Goal: Use online tool/utility: Utilize a website feature to perform a specific function

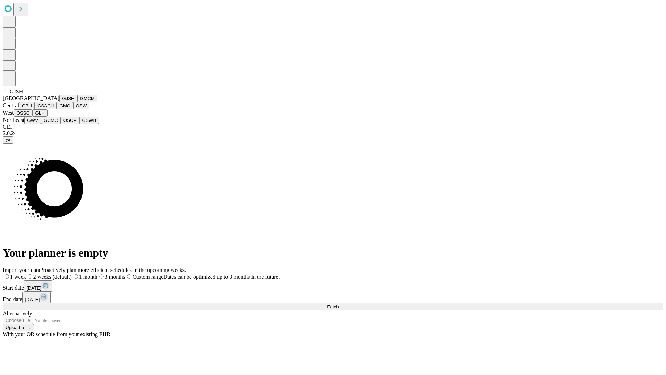
click at [59, 102] on button "GJSH" at bounding box center [68, 98] width 18 height 7
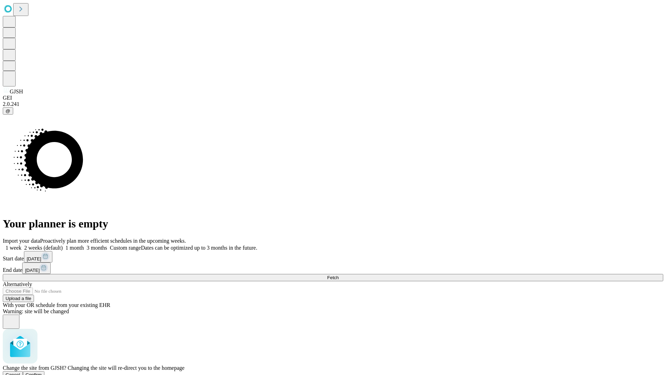
click at [42, 372] on span "Confirm" at bounding box center [34, 374] width 16 height 5
click at [63, 245] on label "2 weeks (default)" at bounding box center [42, 248] width 41 height 6
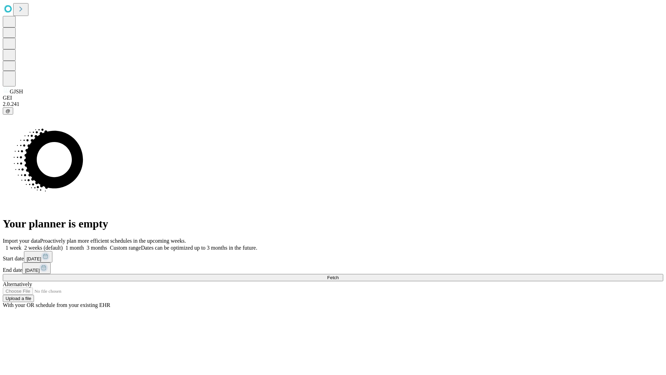
click at [339, 275] on span "Fetch" at bounding box center [332, 277] width 11 height 5
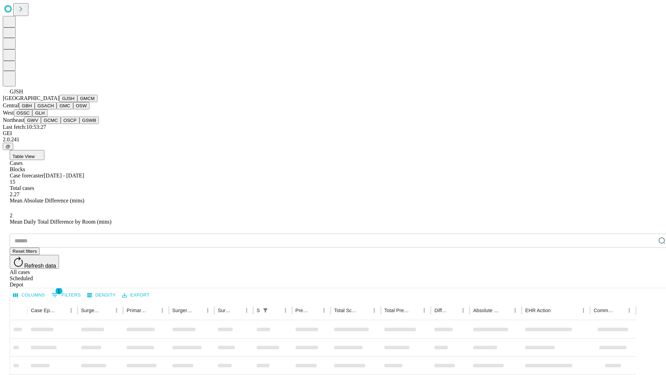
click at [77, 102] on button "GMCM" at bounding box center [87, 98] width 20 height 7
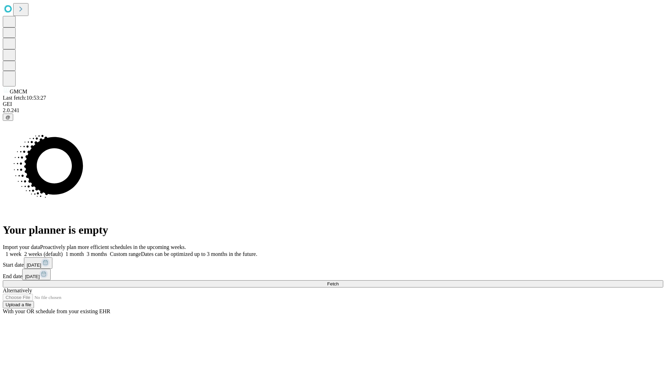
click at [63, 251] on label "2 weeks (default)" at bounding box center [42, 254] width 41 height 6
click at [339, 281] on span "Fetch" at bounding box center [332, 283] width 11 height 5
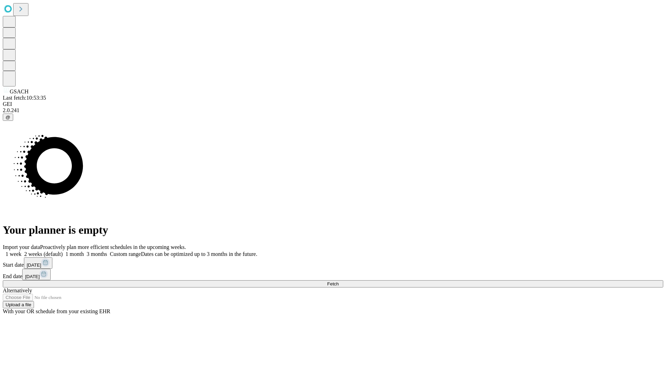
click at [63, 251] on label "2 weeks (default)" at bounding box center [42, 254] width 41 height 6
click at [339, 281] on span "Fetch" at bounding box center [332, 283] width 11 height 5
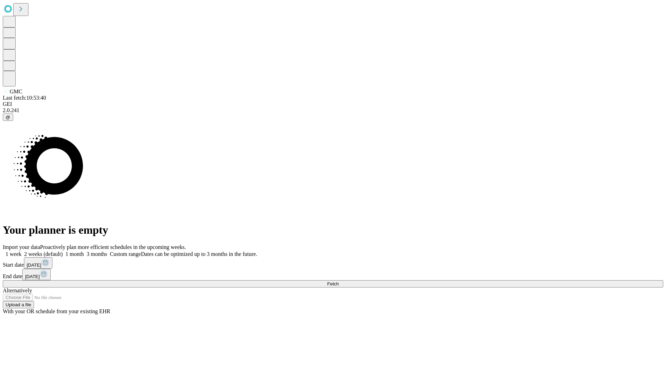
click at [63, 251] on label "2 weeks (default)" at bounding box center [42, 254] width 41 height 6
click at [339, 281] on span "Fetch" at bounding box center [332, 283] width 11 height 5
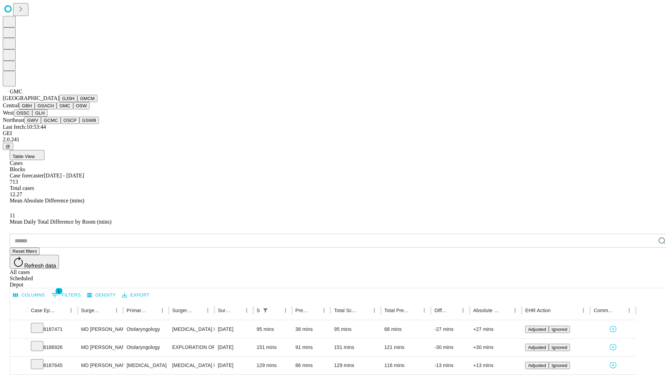
click at [73, 109] on button "OSW" at bounding box center [81, 105] width 17 height 7
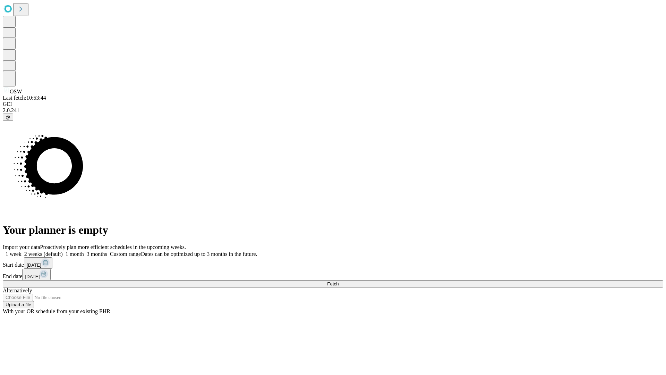
click at [63, 251] on label "2 weeks (default)" at bounding box center [42, 254] width 41 height 6
click at [339, 281] on span "Fetch" at bounding box center [332, 283] width 11 height 5
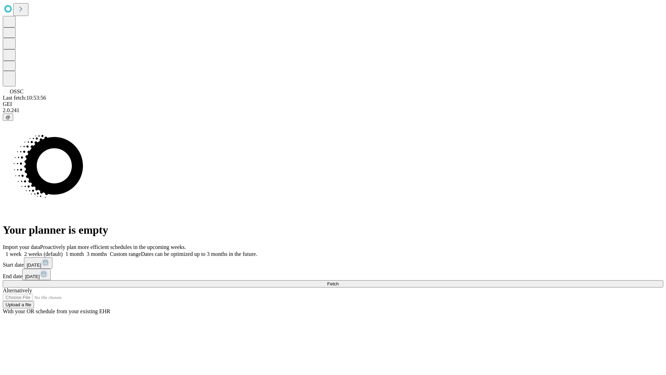
click at [63, 251] on label "2 weeks (default)" at bounding box center [42, 254] width 41 height 6
click at [339, 281] on span "Fetch" at bounding box center [332, 283] width 11 height 5
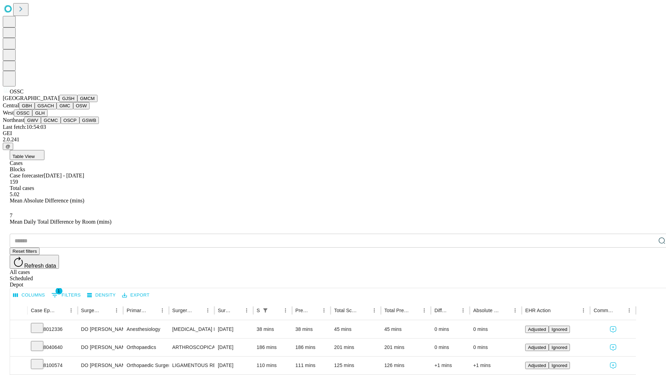
click at [47, 117] on button "GLH" at bounding box center [39, 112] width 15 height 7
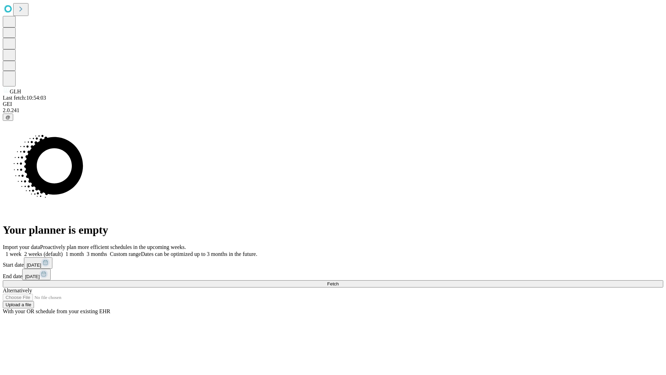
click at [63, 251] on label "2 weeks (default)" at bounding box center [42, 254] width 41 height 6
click at [339, 281] on span "Fetch" at bounding box center [332, 283] width 11 height 5
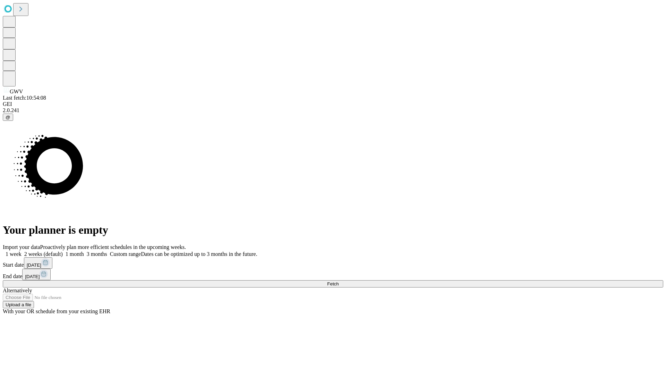
click at [339, 281] on span "Fetch" at bounding box center [332, 283] width 11 height 5
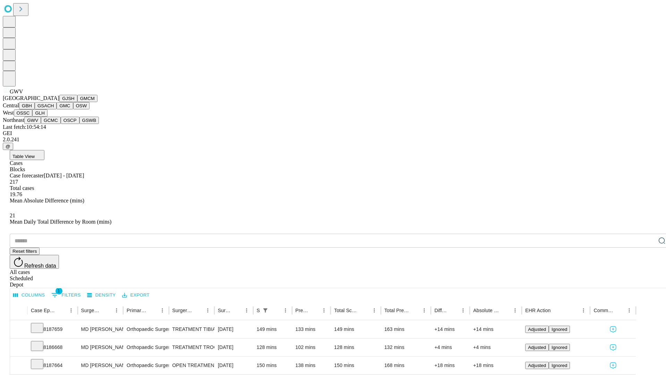
click at [54, 124] on button "GCMC" at bounding box center [51, 120] width 20 height 7
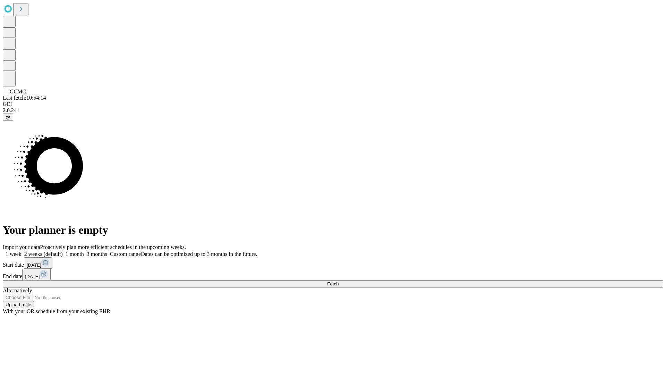
click at [63, 251] on label "2 weeks (default)" at bounding box center [42, 254] width 41 height 6
click at [339, 281] on span "Fetch" at bounding box center [332, 283] width 11 height 5
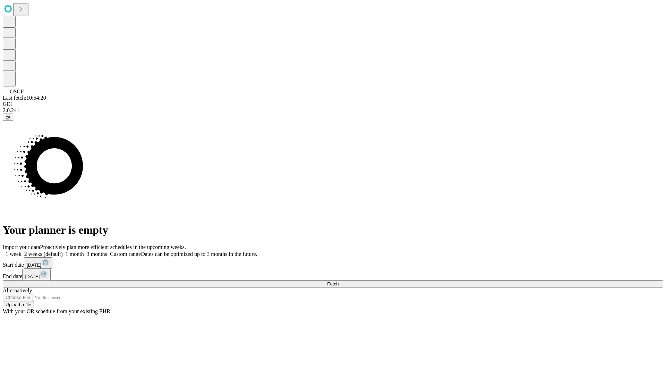
click at [63, 251] on label "2 weeks (default)" at bounding box center [42, 254] width 41 height 6
click at [339, 281] on span "Fetch" at bounding box center [332, 283] width 11 height 5
